Goal: Task Accomplishment & Management: Use online tool/utility

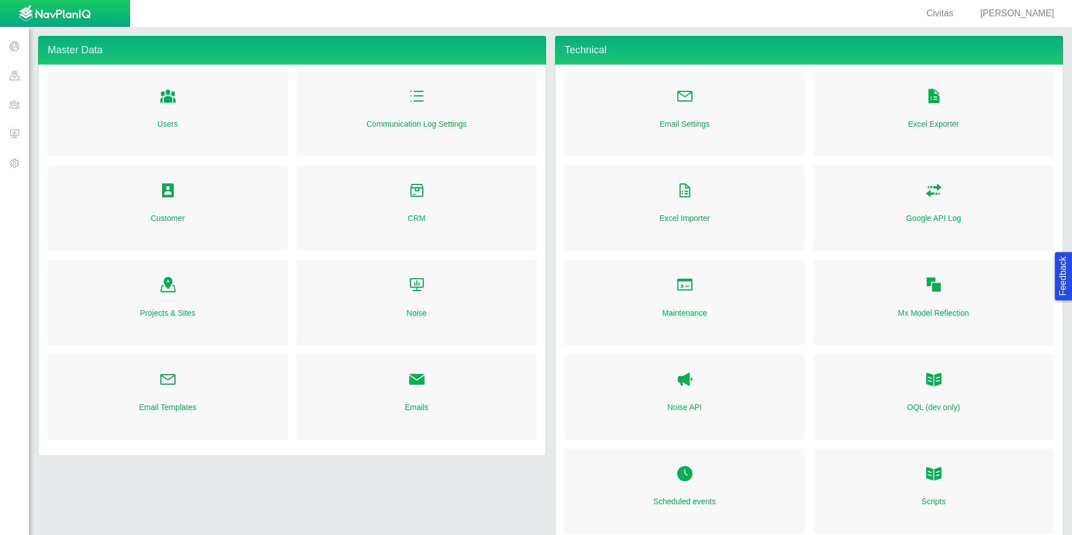
click at [1016, 13] on span "[PERSON_NAME]" at bounding box center [1017, 13] width 74 height 10
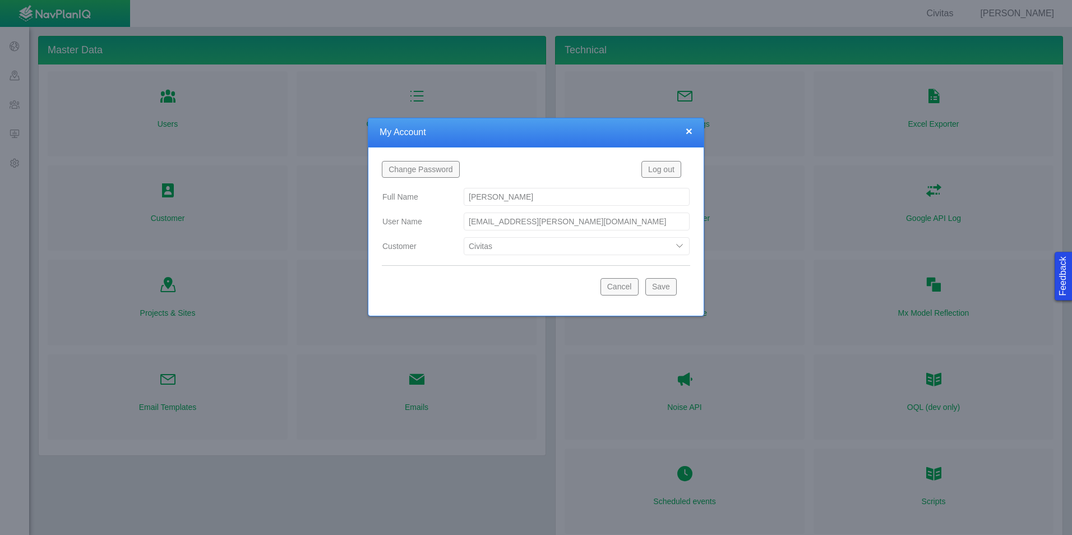
click at [601, 240] on select "Bison Blue Green Solutions Chevron Civitas Koloma Oxy PDC/Chevron Prairie OC Ur…" at bounding box center [577, 246] width 226 height 18
click at [464, 237] on select "Bison Blue Green Solutions Chevron Civitas Koloma Oxy PDC/Chevron Prairie OC Ur…" at bounding box center [577, 246] width 226 height 18
select select "42784196460033009"
click at [669, 285] on button "Save" at bounding box center [660, 286] width 31 height 17
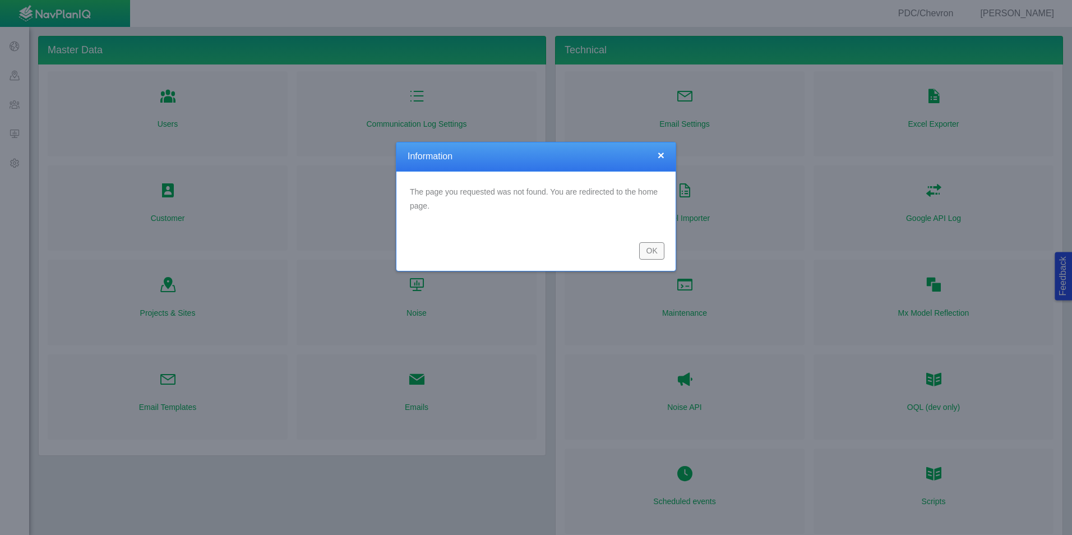
click at [647, 252] on button "OK" at bounding box center [651, 250] width 25 height 17
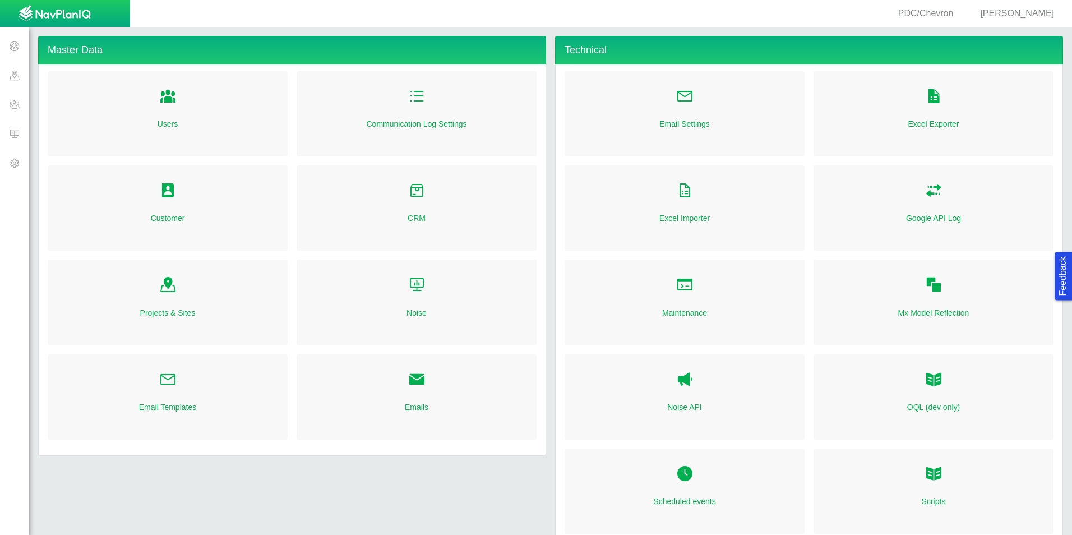
click at [12, 133] on span at bounding box center [14, 133] width 29 height 29
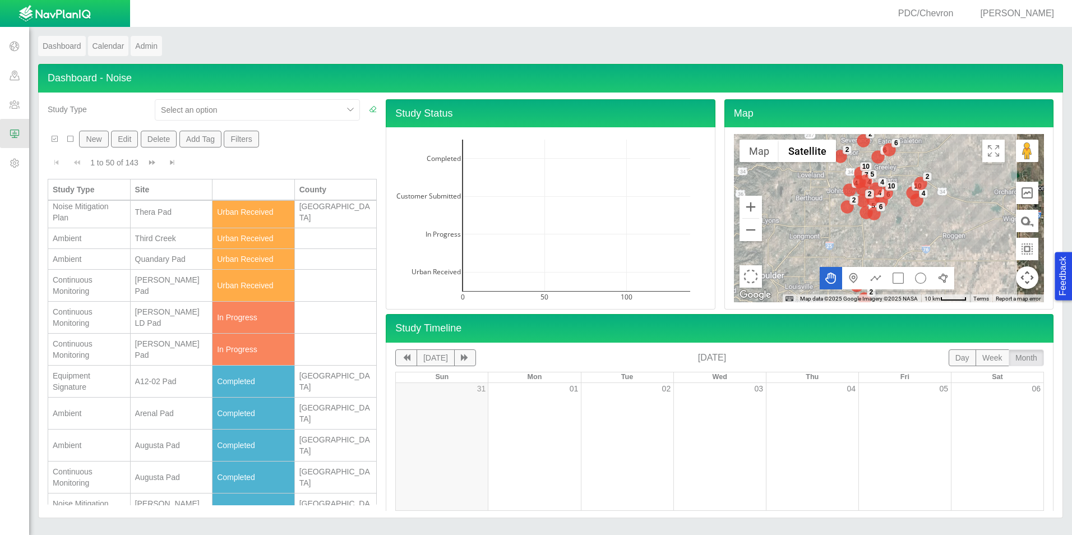
scroll to position [168, 0]
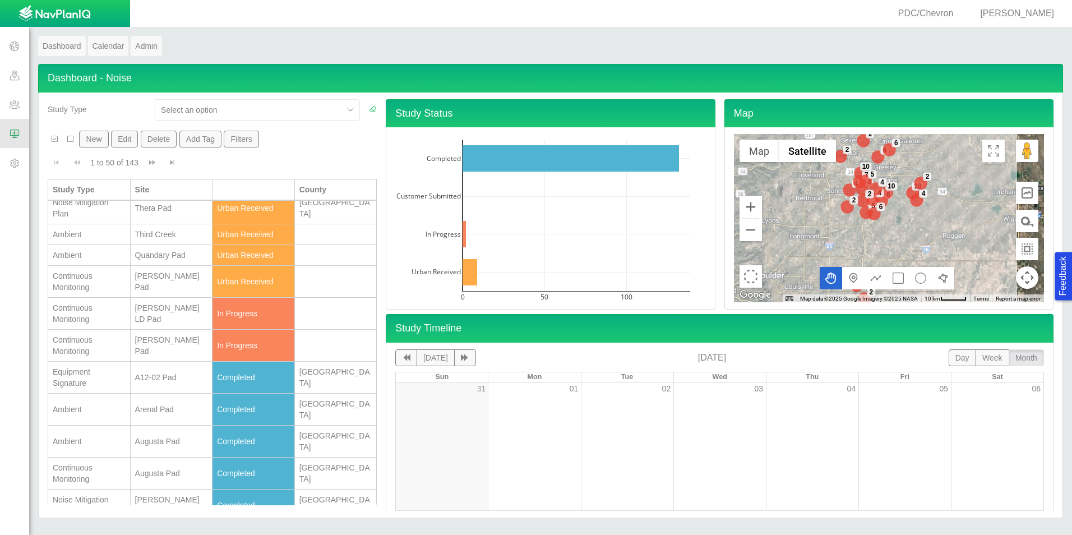
click at [177, 351] on div "Chatfield Pad" at bounding box center [171, 345] width 73 height 22
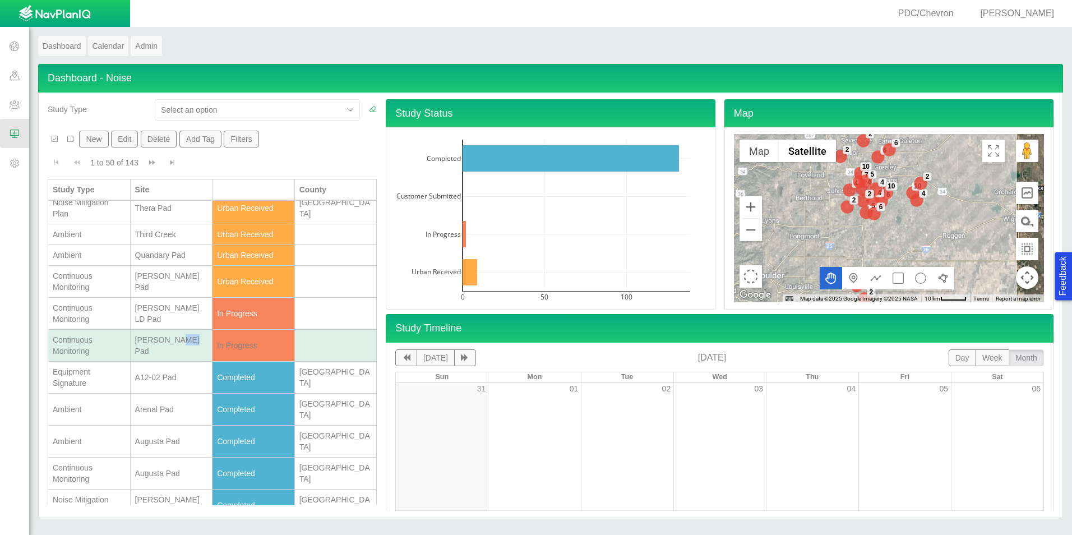
click at [177, 351] on div "Chatfield Pad" at bounding box center [171, 345] width 73 height 22
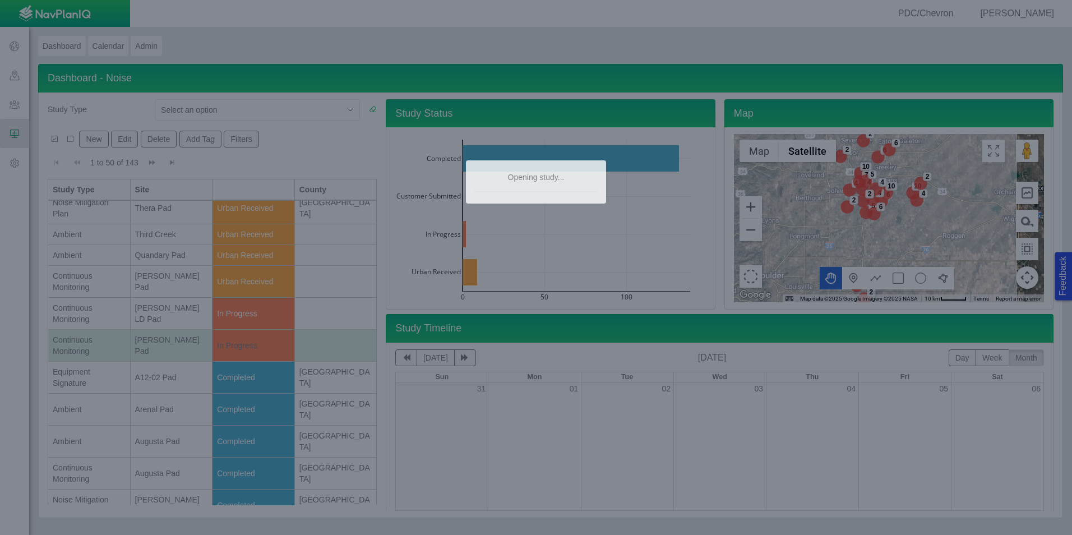
scroll to position [0, 0]
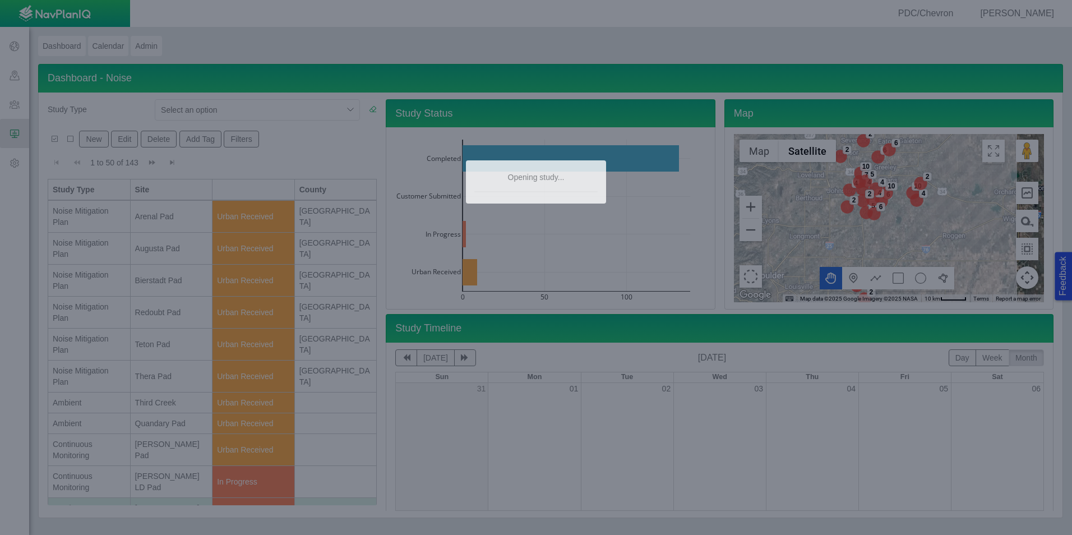
type textarea "x"
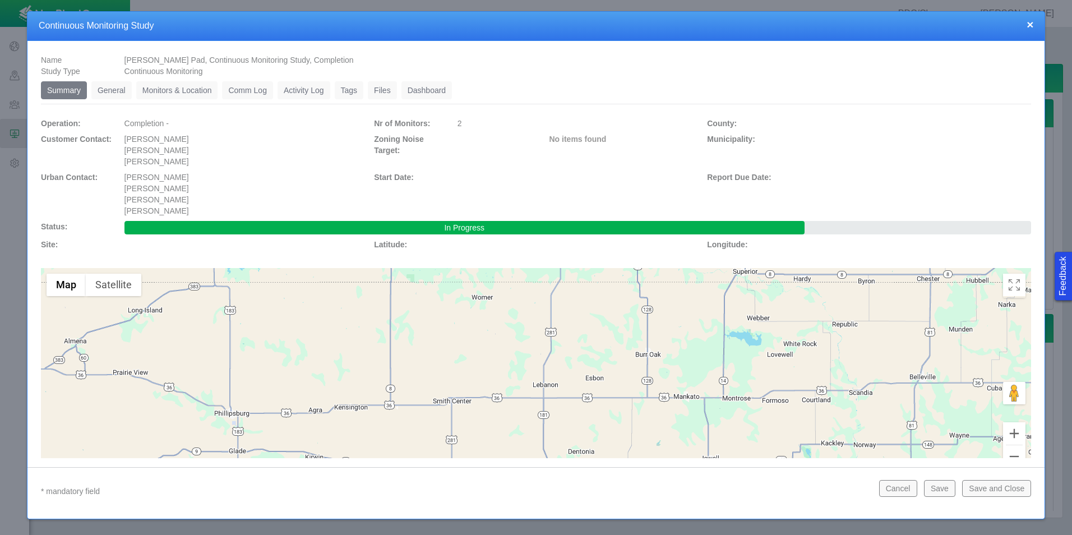
click at [192, 88] on link "Monitors & Location" at bounding box center [177, 90] width 82 height 18
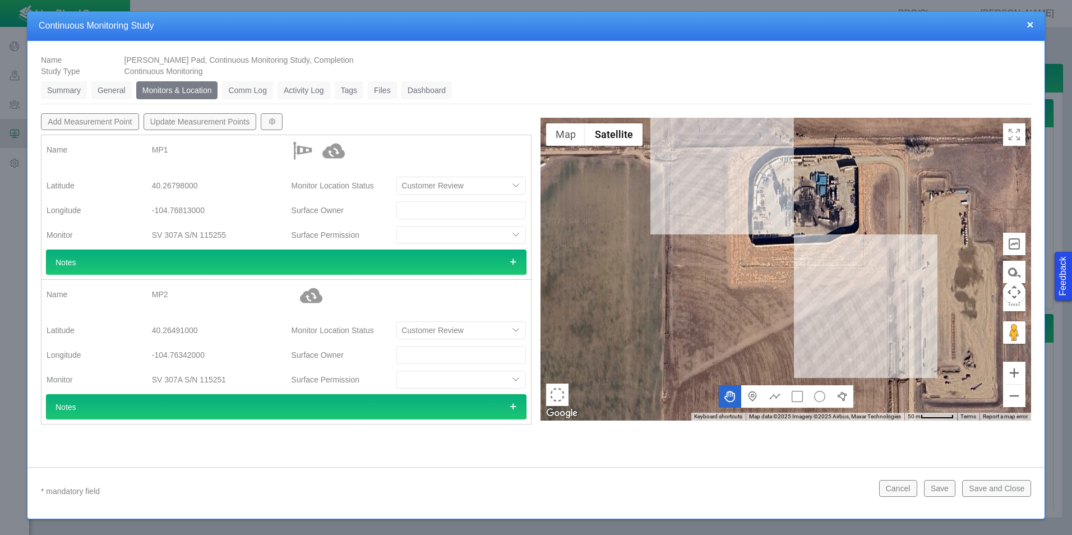
click at [418, 96] on link "Dashboard" at bounding box center [426, 90] width 51 height 18
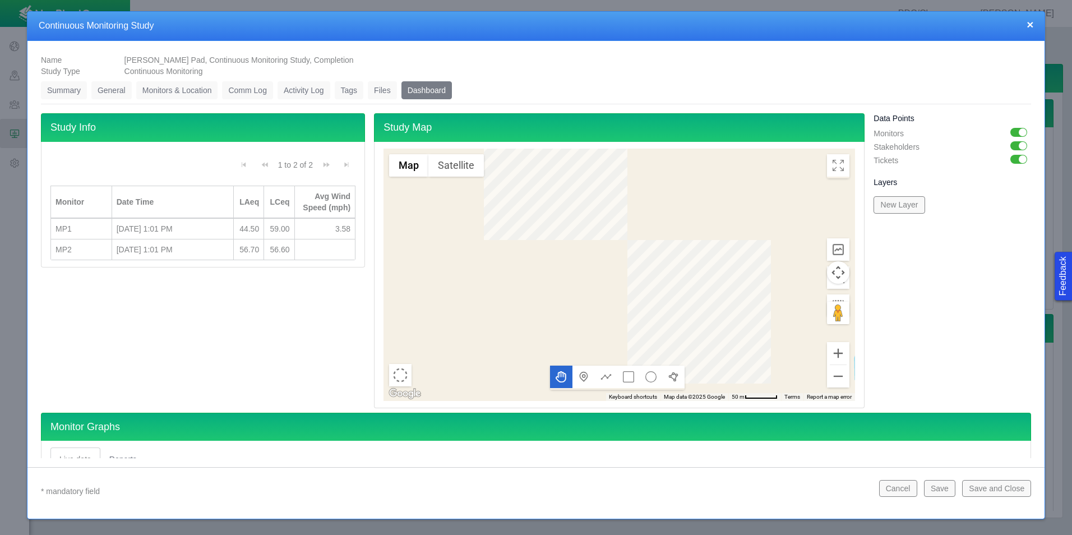
click at [1030, 26] on button "×" at bounding box center [1029, 24] width 7 height 12
